Goal: Navigation & Orientation: Find specific page/section

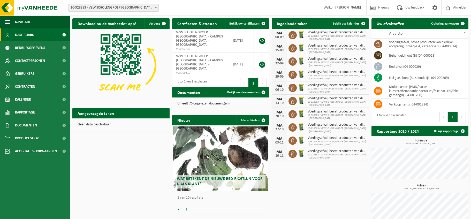
click at [156, 7] on b at bounding box center [156, 7] width 2 height 1
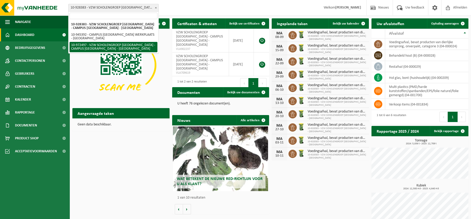
select select "156430"
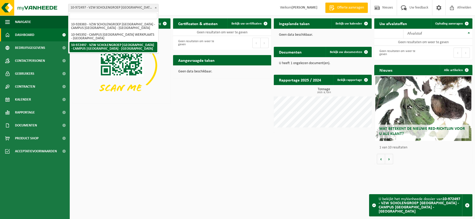
click at [156, 7] on b at bounding box center [156, 7] width 2 height 1
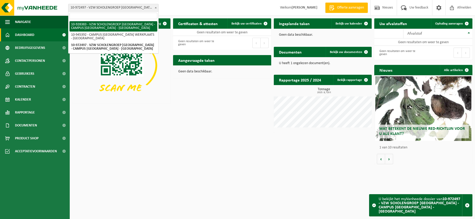
select select "133387"
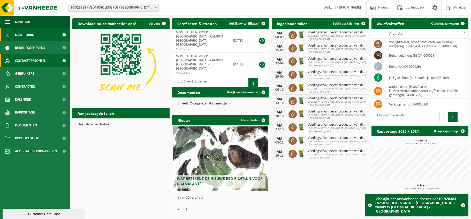
click at [29, 60] on span "Contactpersonen" at bounding box center [30, 60] width 30 height 13
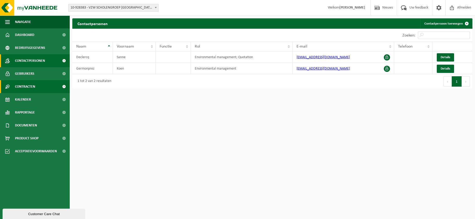
click at [29, 88] on span "Contracten" at bounding box center [25, 86] width 20 height 13
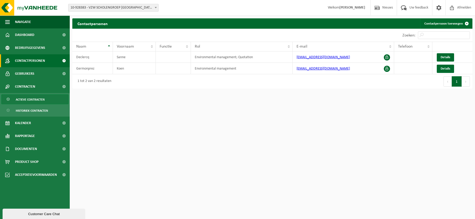
click at [34, 99] on span "Actieve contracten" at bounding box center [30, 100] width 29 height 10
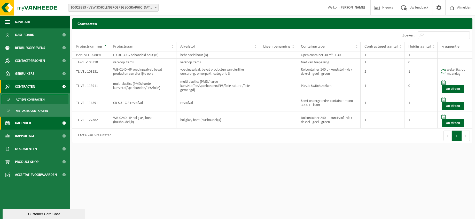
click at [27, 123] on span "Kalender" at bounding box center [23, 122] width 16 height 13
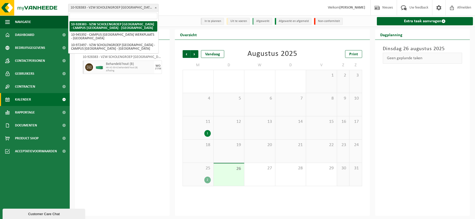
click at [155, 6] on span at bounding box center [155, 7] width 5 height 7
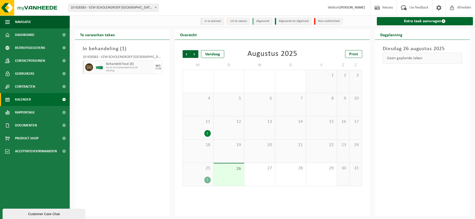
click at [199, 176] on div "25 2" at bounding box center [198, 174] width 30 height 23
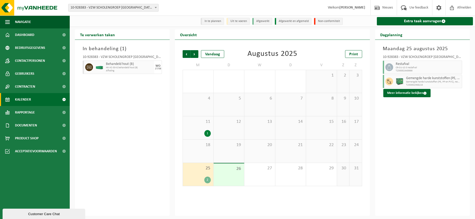
click at [198, 175] on div "25 2" at bounding box center [198, 174] width 30 height 23
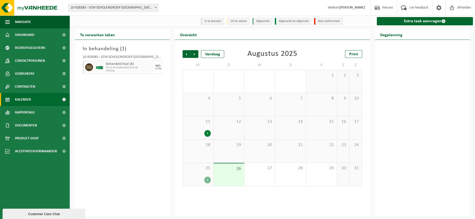
click at [198, 175] on div "25 2" at bounding box center [198, 174] width 30 height 23
